Goal: Task Accomplishment & Management: Use online tool/utility

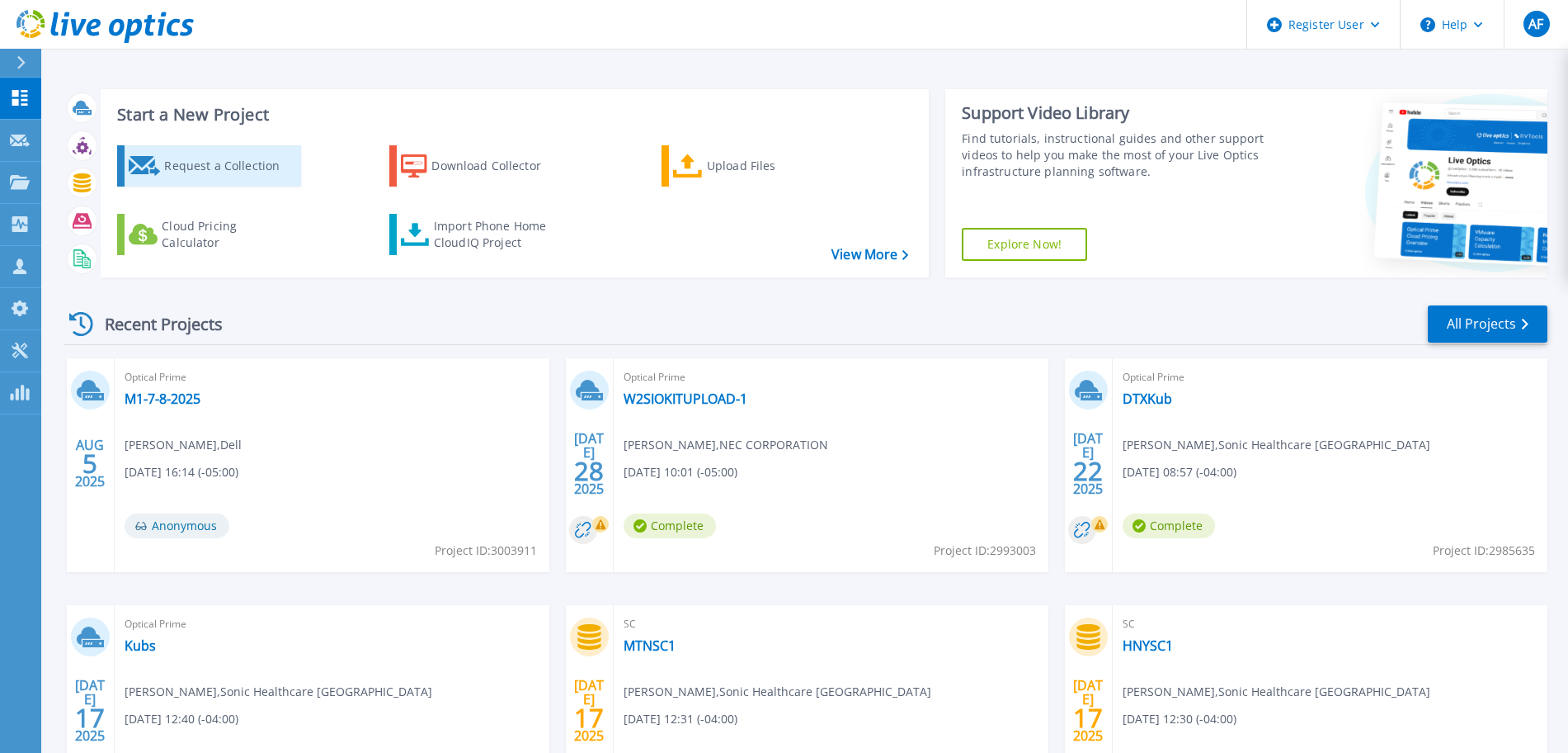
click at [230, 175] on div "Request a Collection" at bounding box center [229, 166] width 132 height 33
